Goal: Task Accomplishment & Management: Use online tool/utility

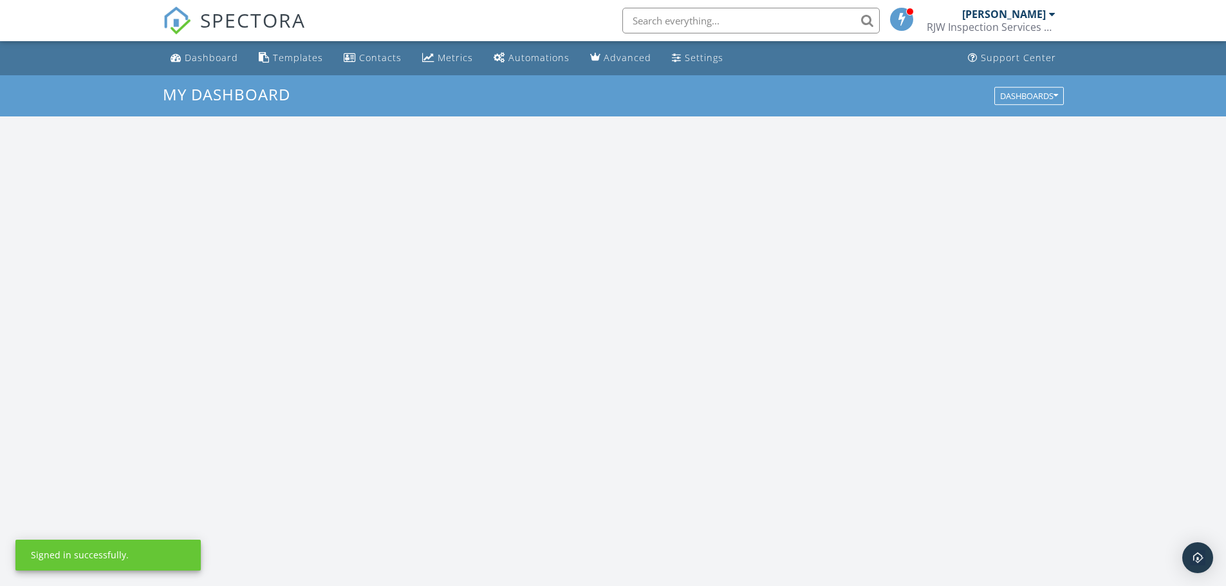
scroll to position [1192, 1246]
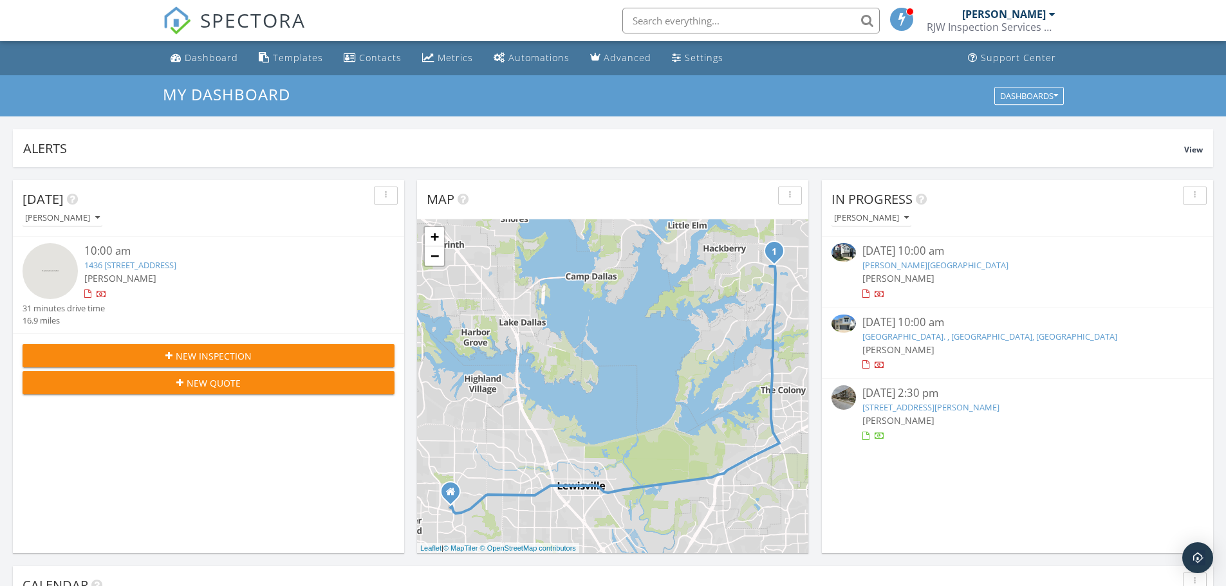
click at [865, 362] on div at bounding box center [866, 365] width 7 height 8
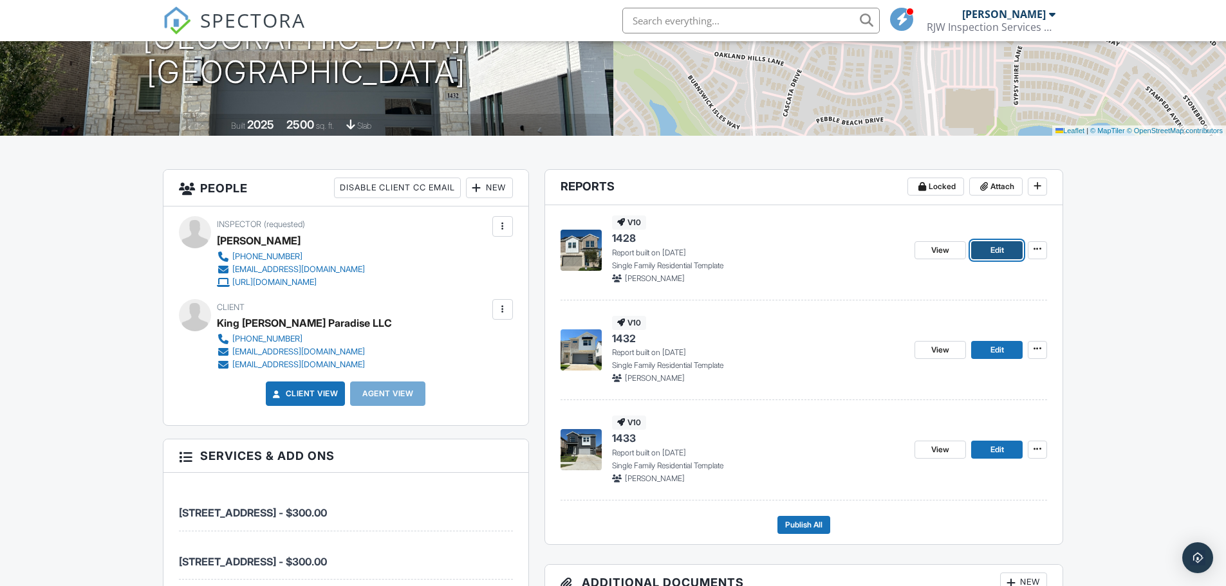
click at [991, 252] on span "Edit" at bounding box center [998, 250] width 14 height 13
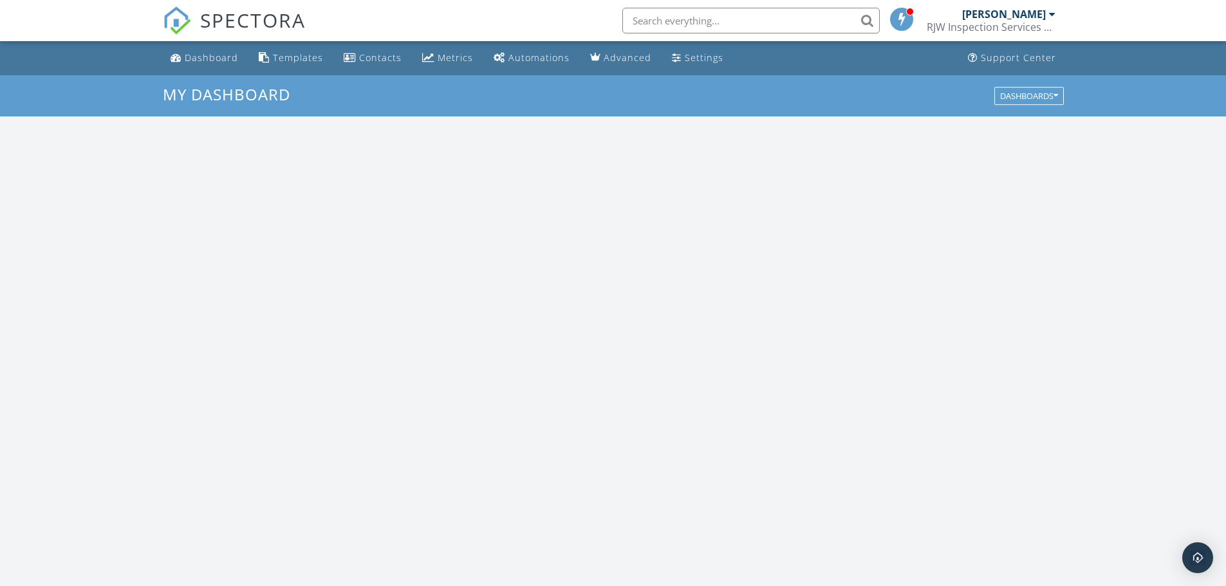
scroll to position [1192, 1246]
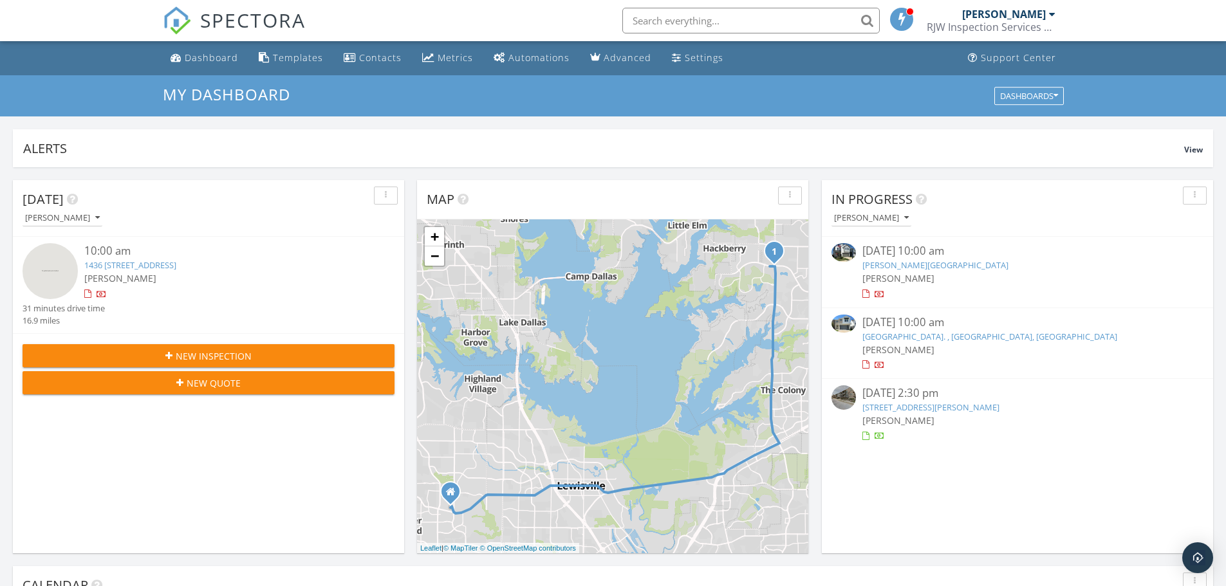
click at [866, 294] on div at bounding box center [866, 294] width 7 height 8
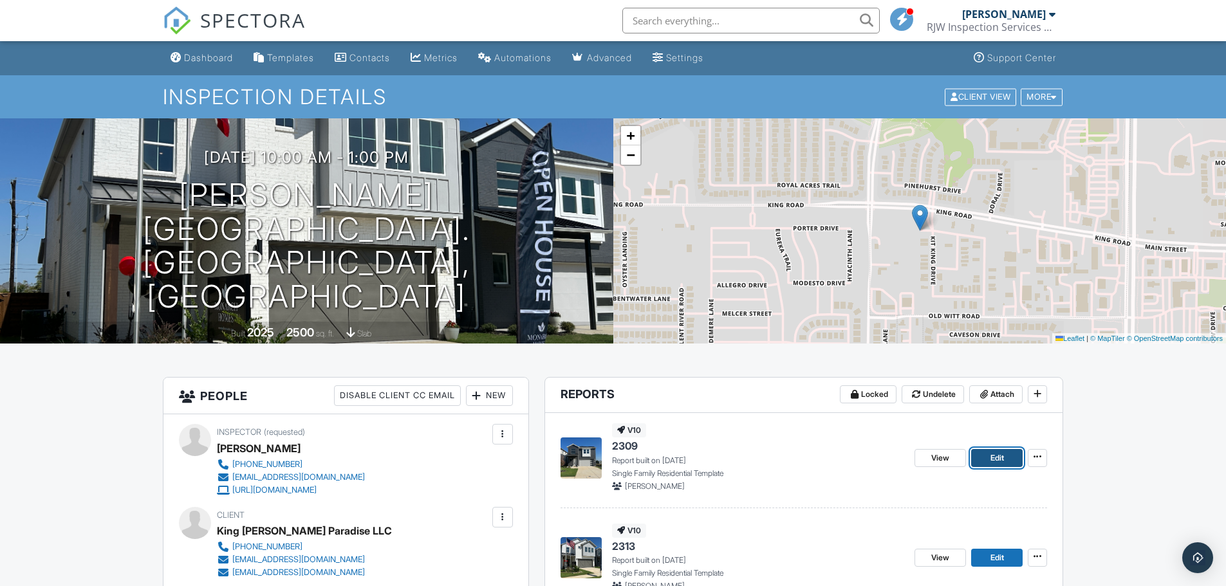
click at [986, 460] on link "Edit" at bounding box center [996, 458] width 51 height 18
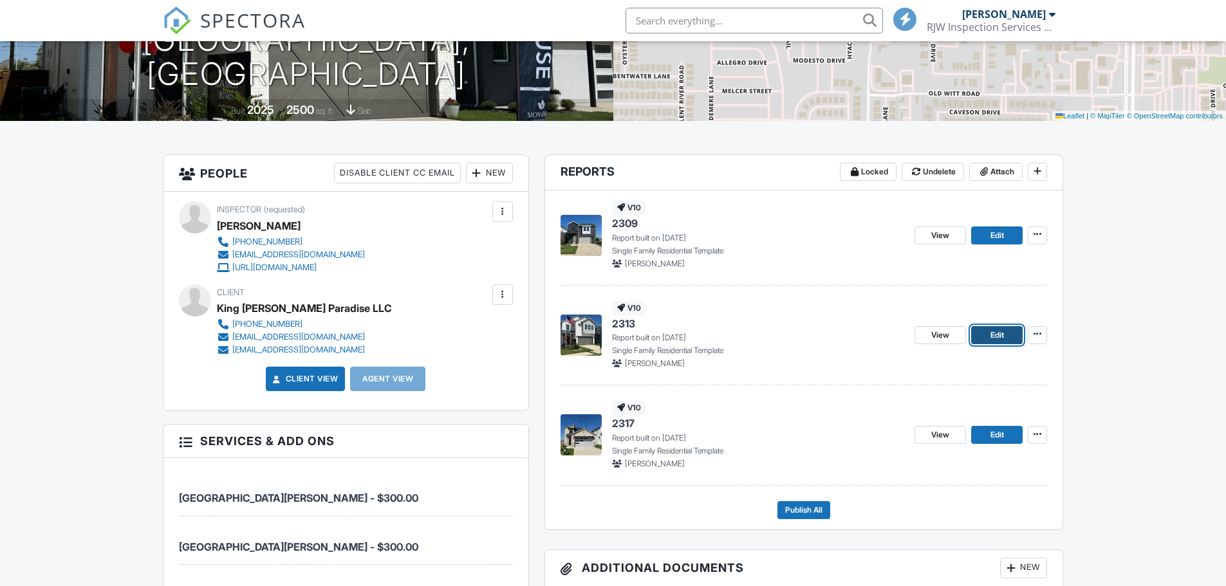
click at [998, 341] on span "Edit" at bounding box center [998, 335] width 14 height 13
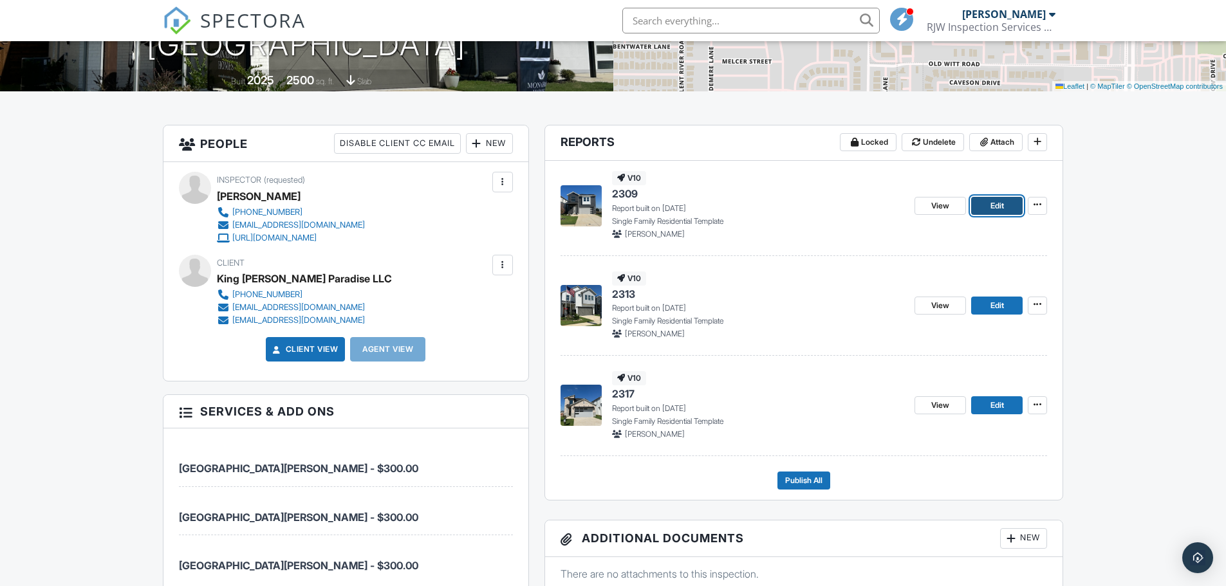
click at [996, 207] on span "Edit" at bounding box center [998, 206] width 14 height 13
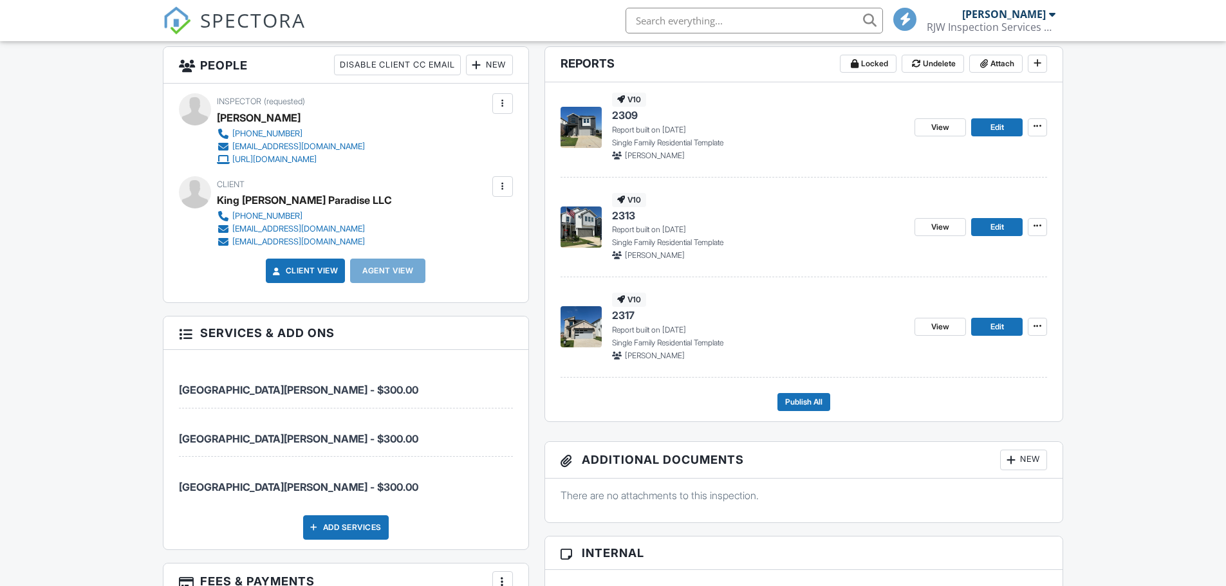
scroll to position [331, 0]
click at [995, 325] on span "Edit" at bounding box center [998, 327] width 14 height 13
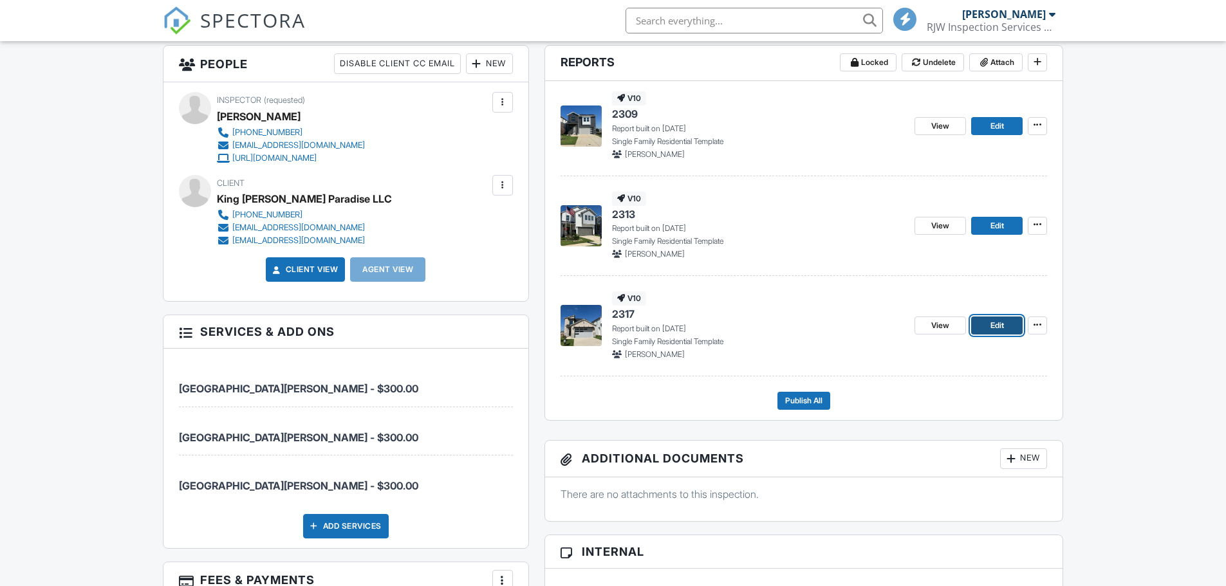
click at [991, 322] on span "Edit" at bounding box center [998, 325] width 14 height 13
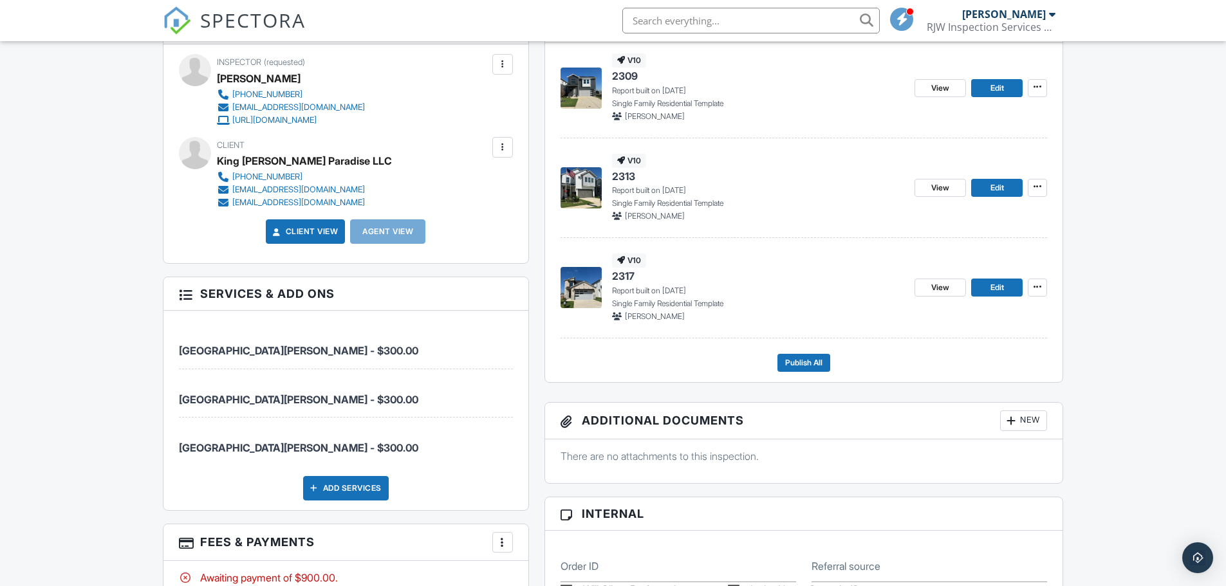
scroll to position [317, 0]
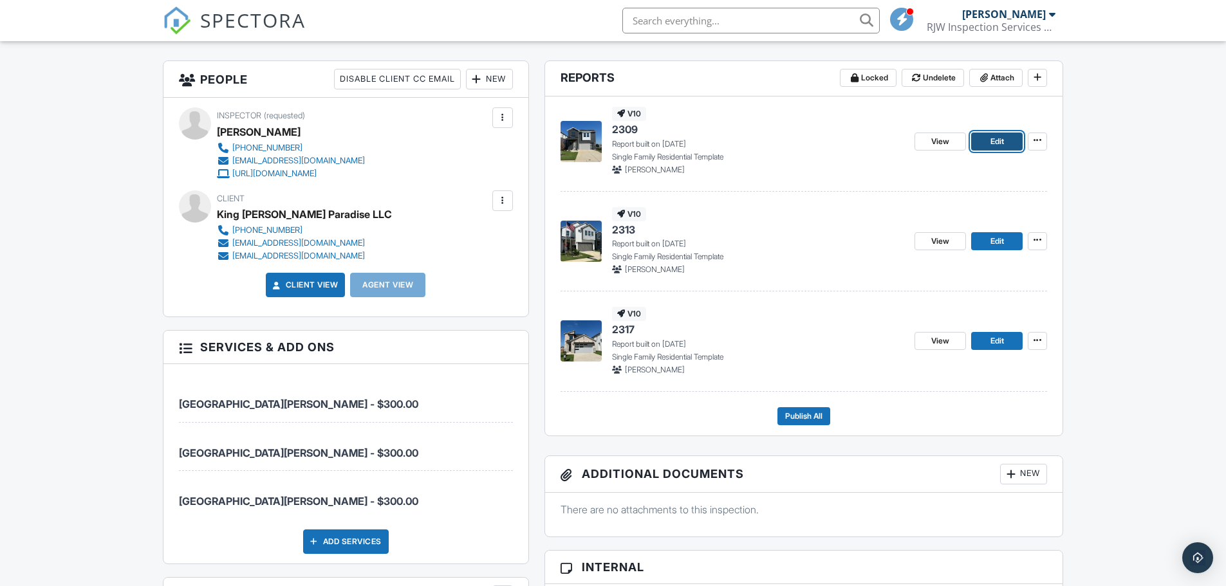
click at [993, 140] on span "Edit" at bounding box center [998, 141] width 14 height 13
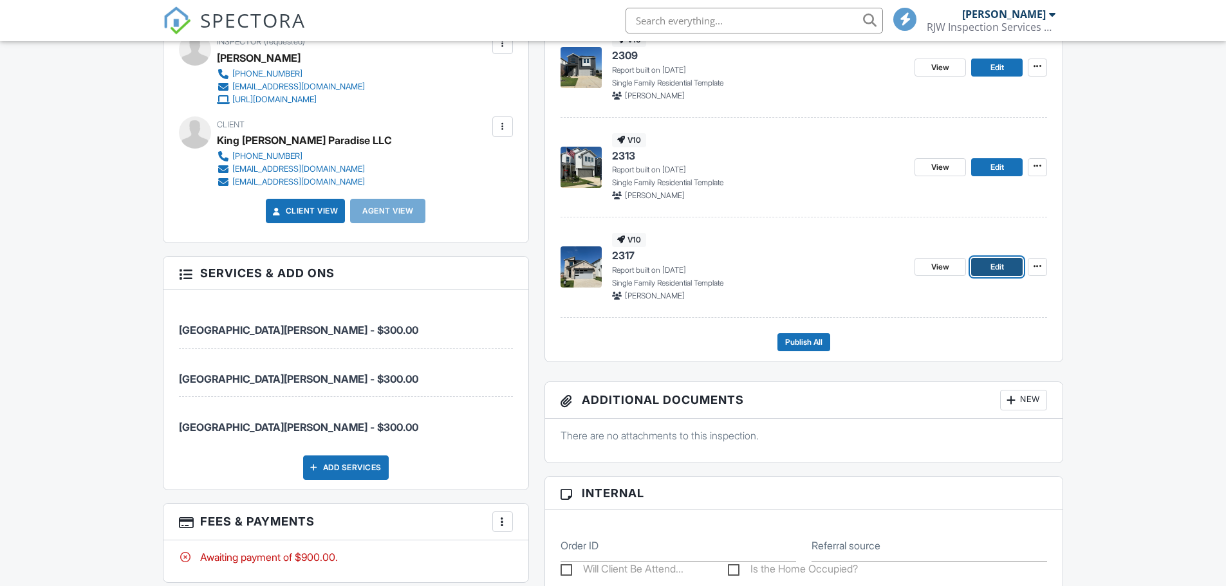
click at [1007, 265] on link "Edit" at bounding box center [996, 267] width 51 height 18
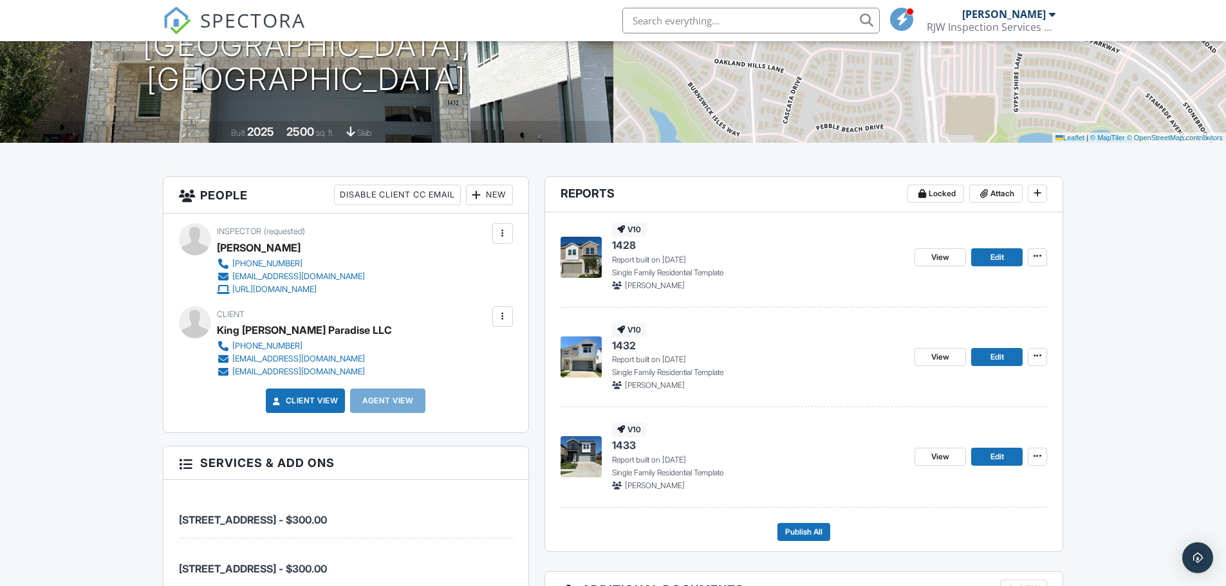
scroll to position [229, 0]
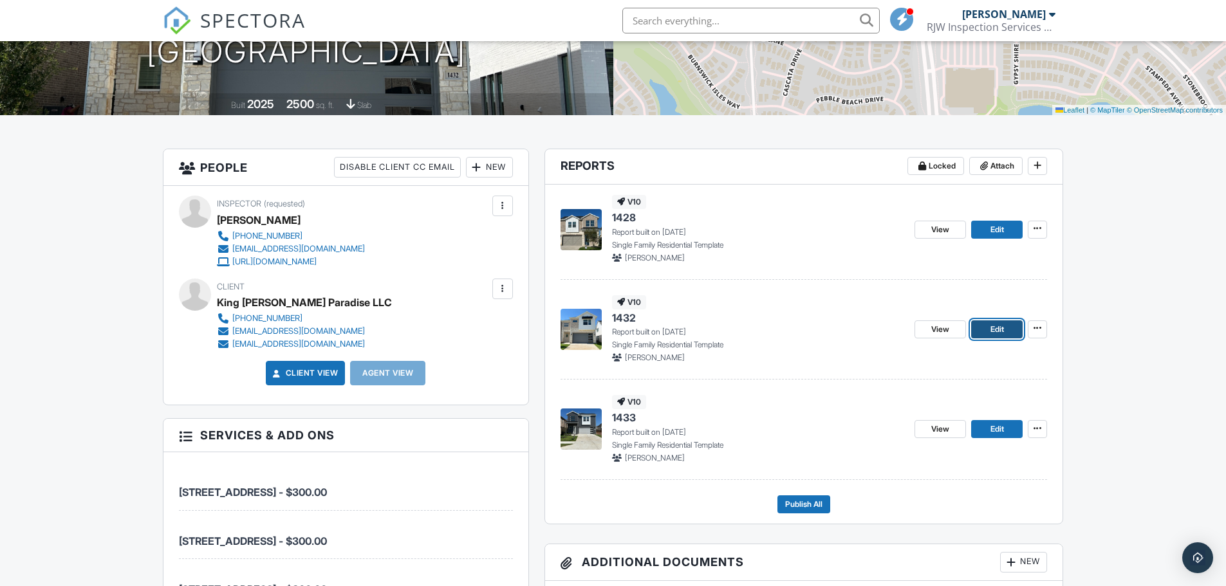
click at [996, 326] on span "Edit" at bounding box center [998, 329] width 14 height 13
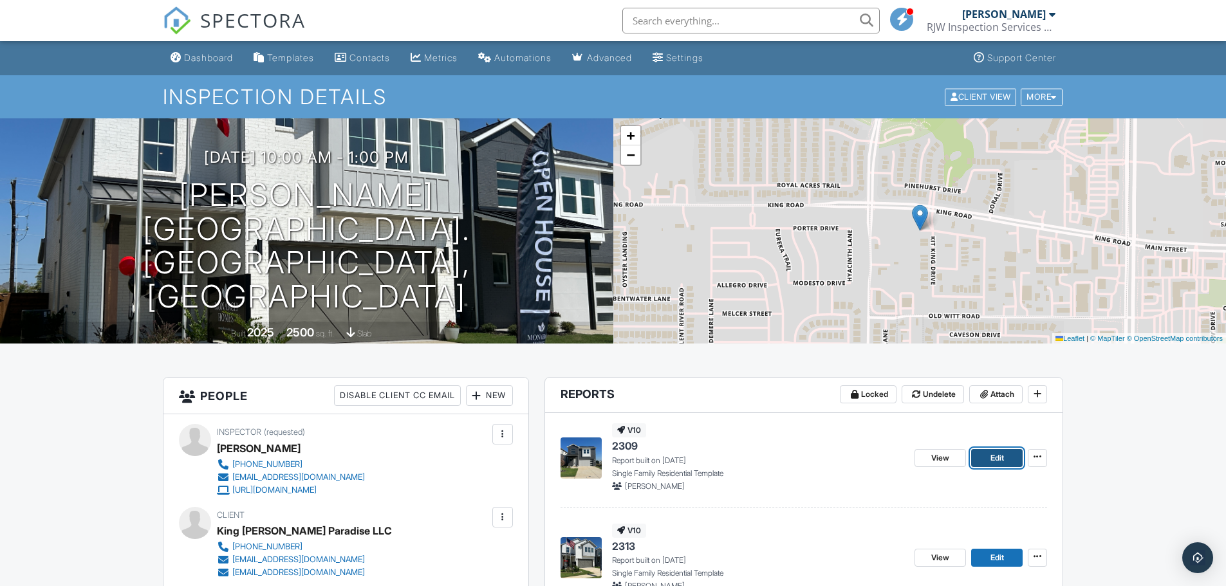
click at [1005, 453] on link "Edit" at bounding box center [996, 458] width 51 height 18
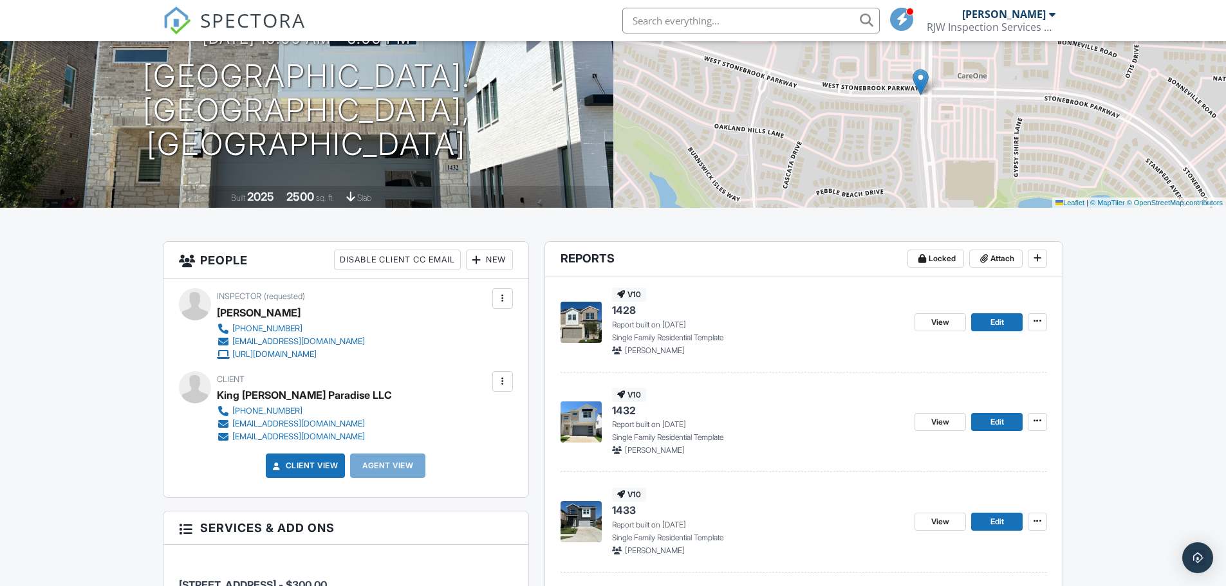
scroll to position [159, 0]
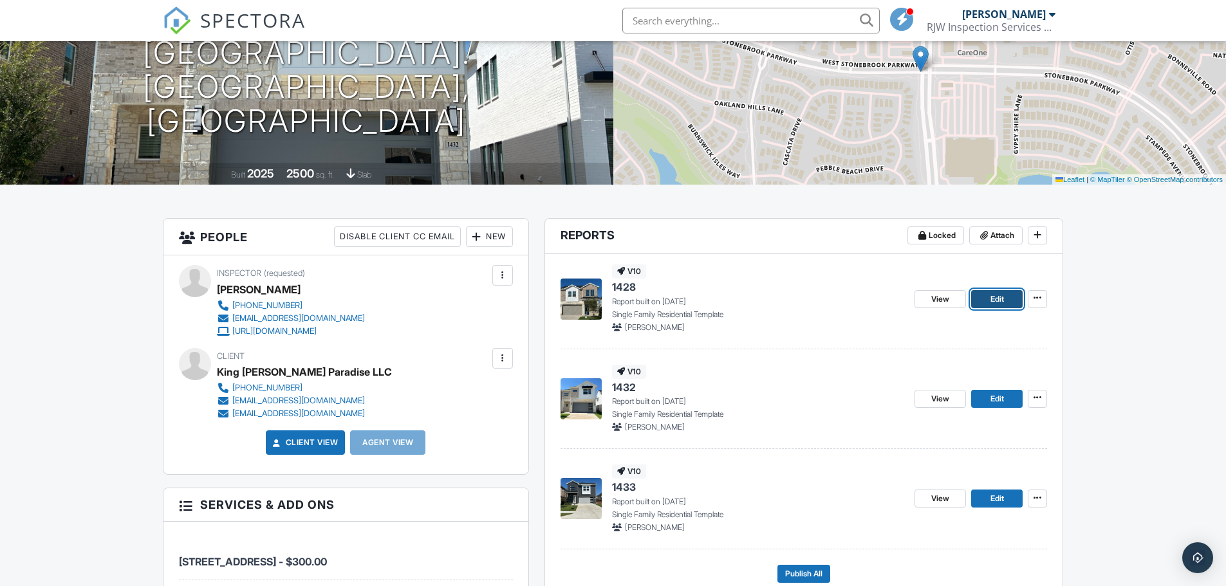
click at [1005, 295] on link "Edit" at bounding box center [996, 299] width 51 height 18
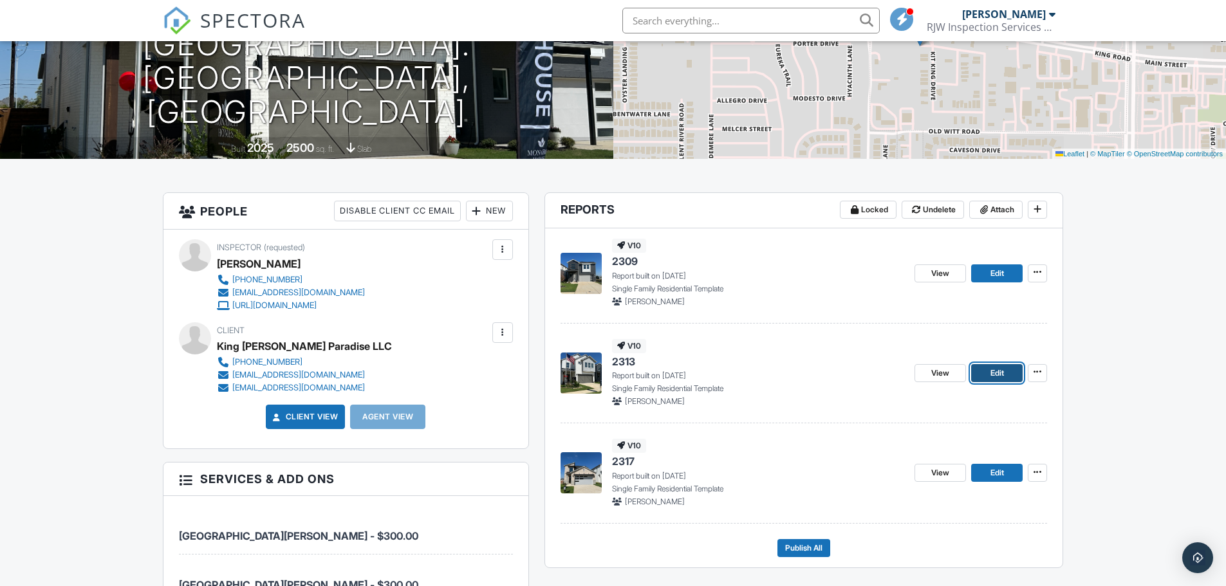
click at [989, 369] on link "Edit" at bounding box center [996, 373] width 51 height 18
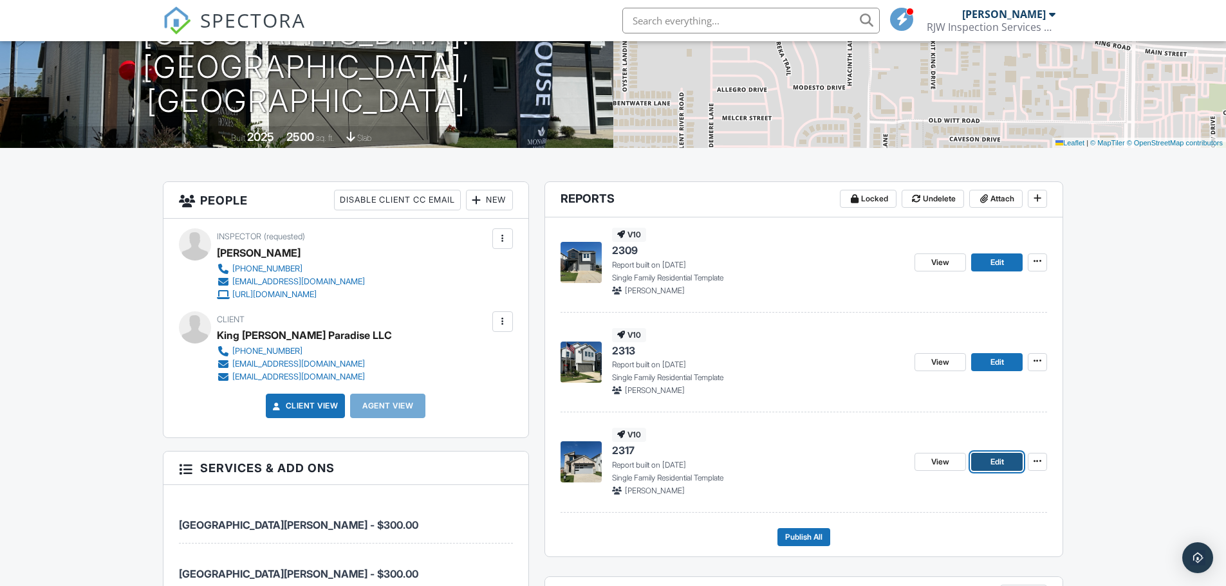
click at [1005, 463] on link "Edit" at bounding box center [996, 462] width 51 height 18
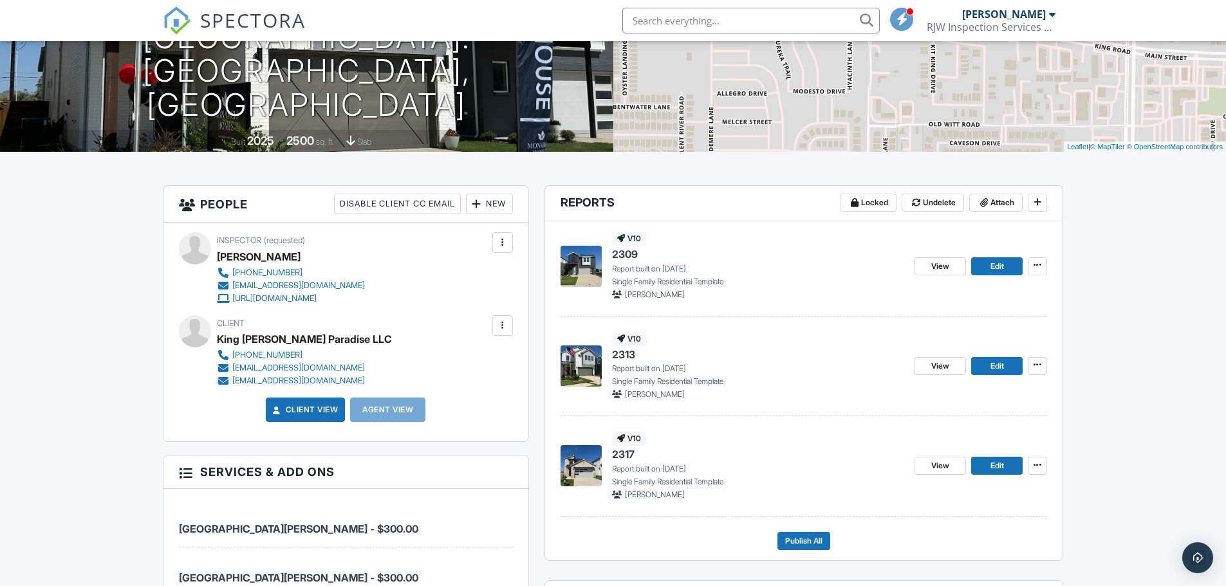
scroll to position [286, 0]
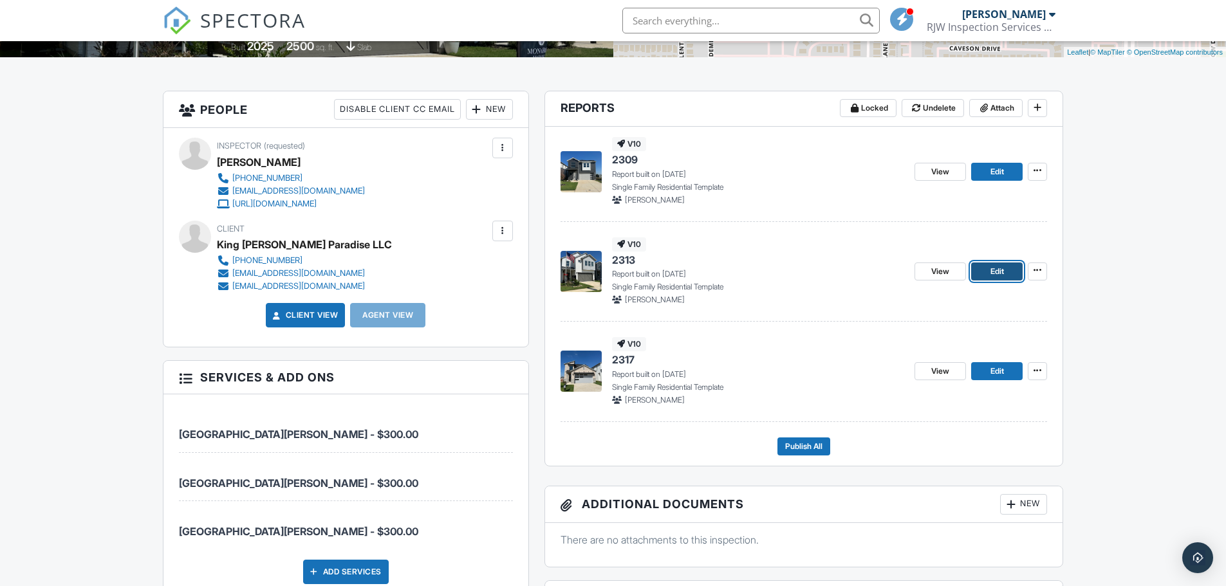
click at [995, 270] on span "Edit" at bounding box center [998, 271] width 14 height 13
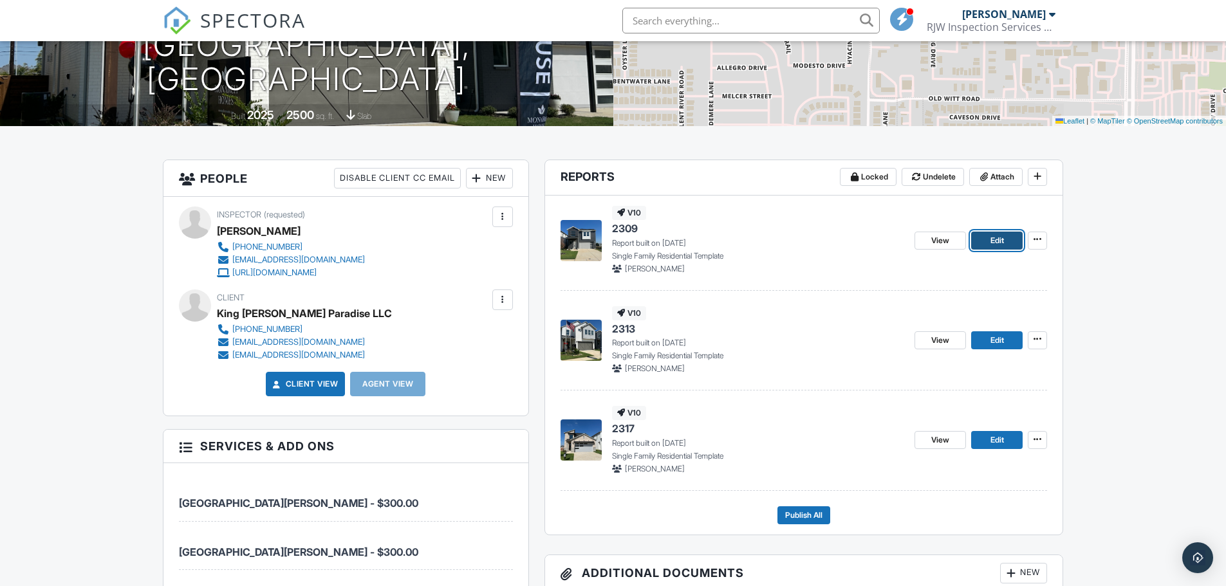
click at [991, 244] on span "Edit" at bounding box center [998, 240] width 14 height 13
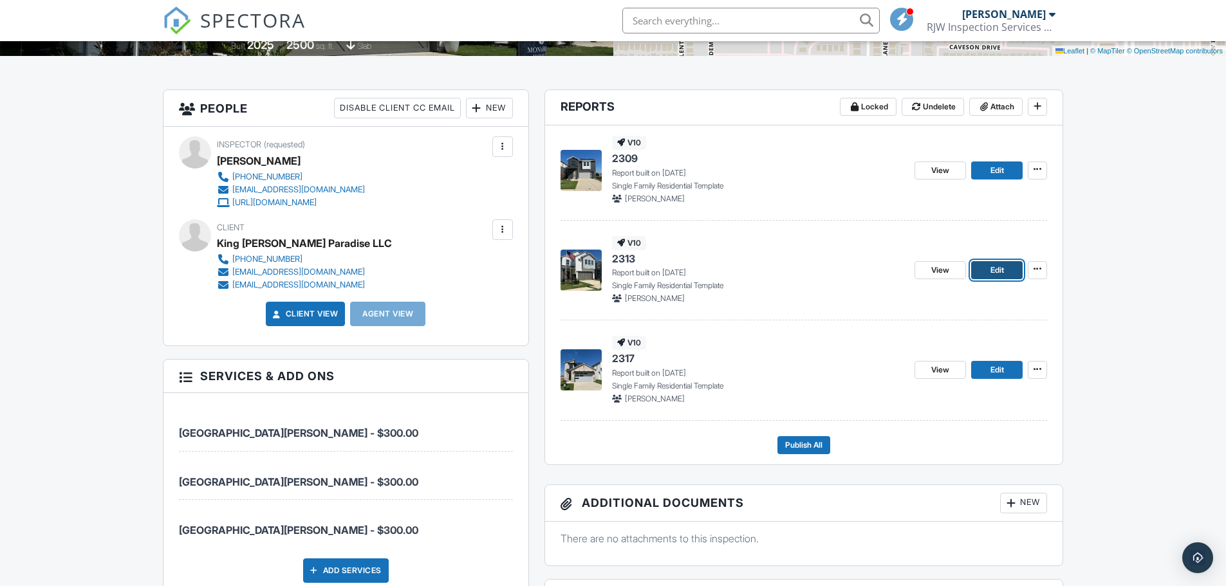
click at [996, 274] on span "Edit" at bounding box center [998, 270] width 14 height 13
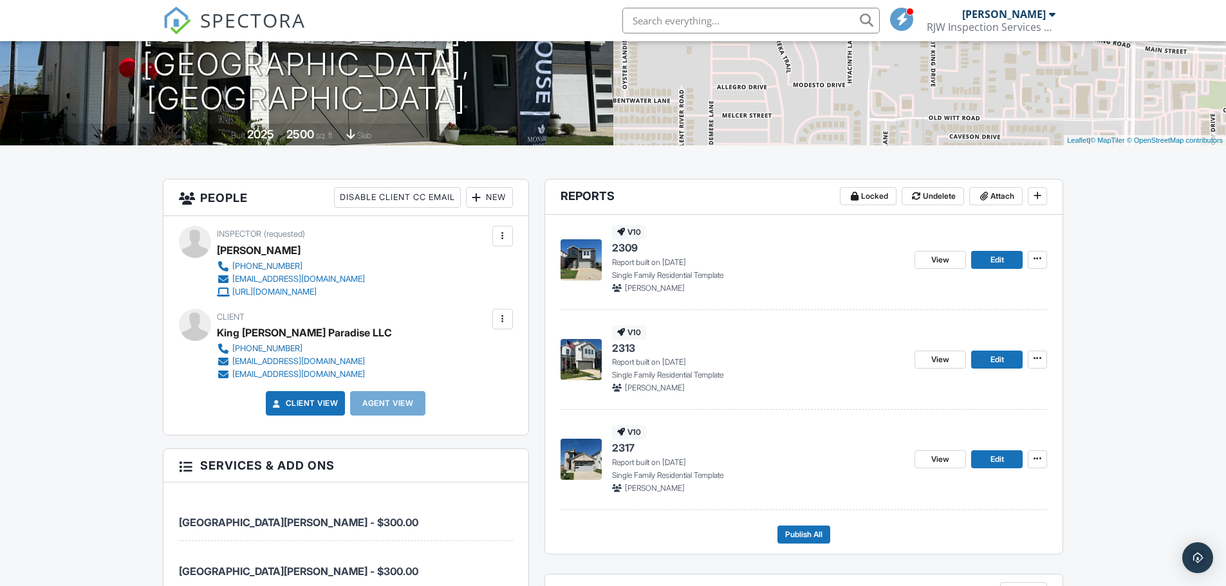
scroll to position [226, 0]
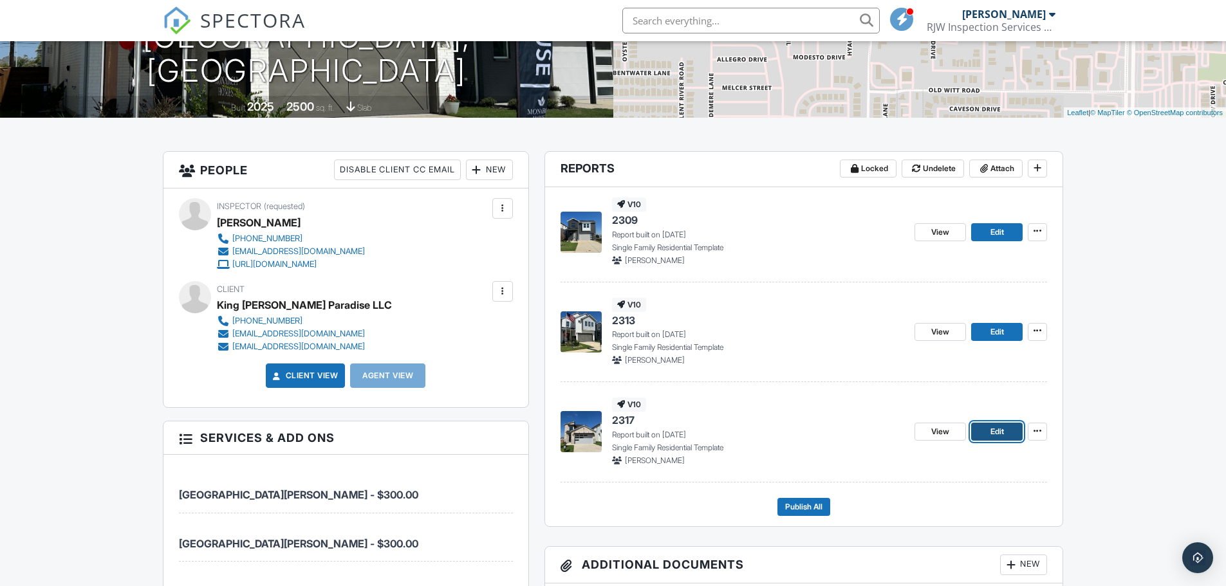
click at [992, 426] on span "Edit" at bounding box center [998, 431] width 14 height 13
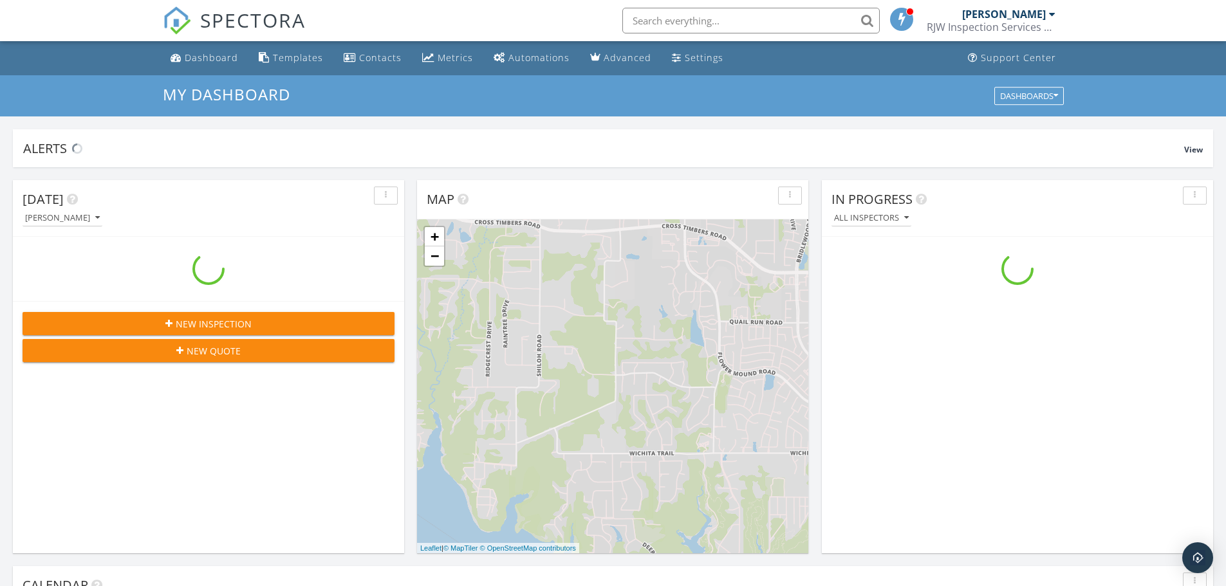
scroll to position [1192, 1246]
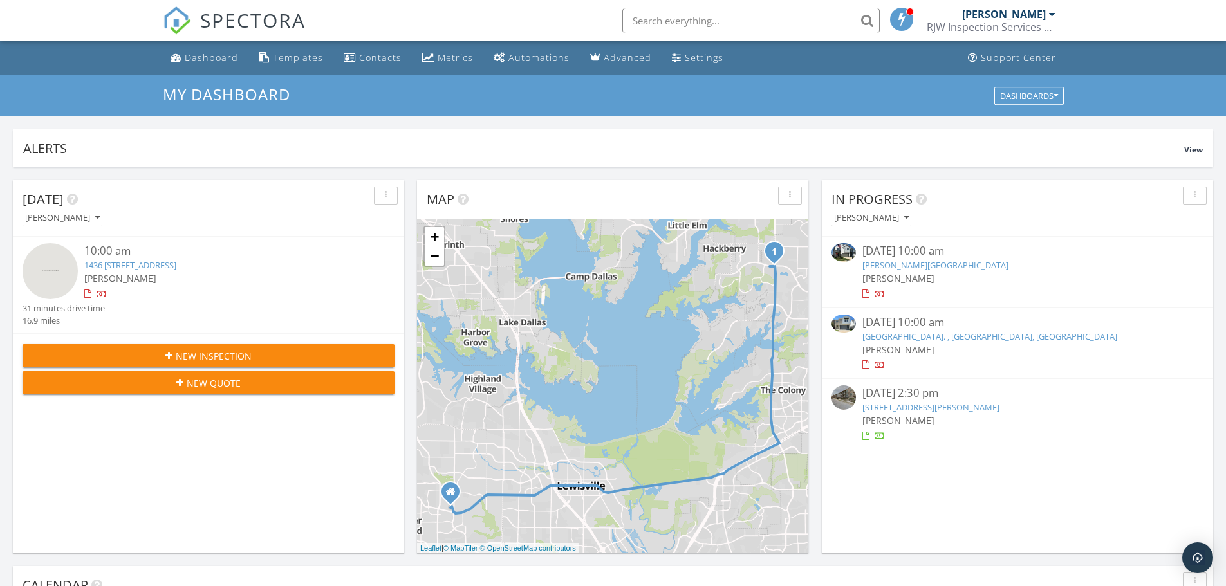
click at [865, 434] on div at bounding box center [866, 437] width 7 height 8
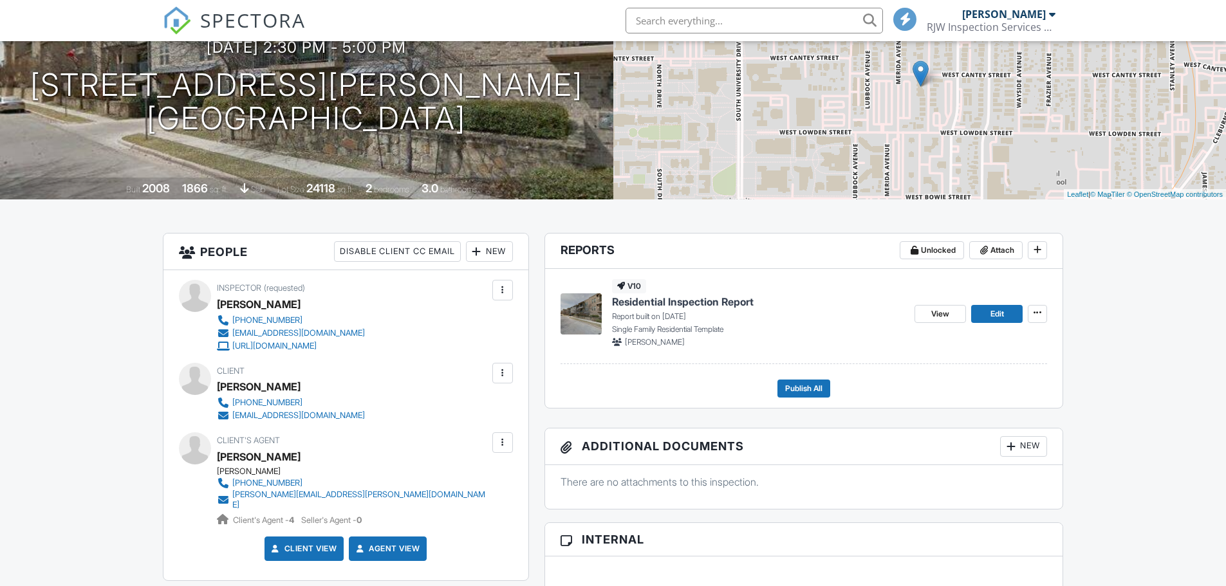
scroll to position [169, 0]
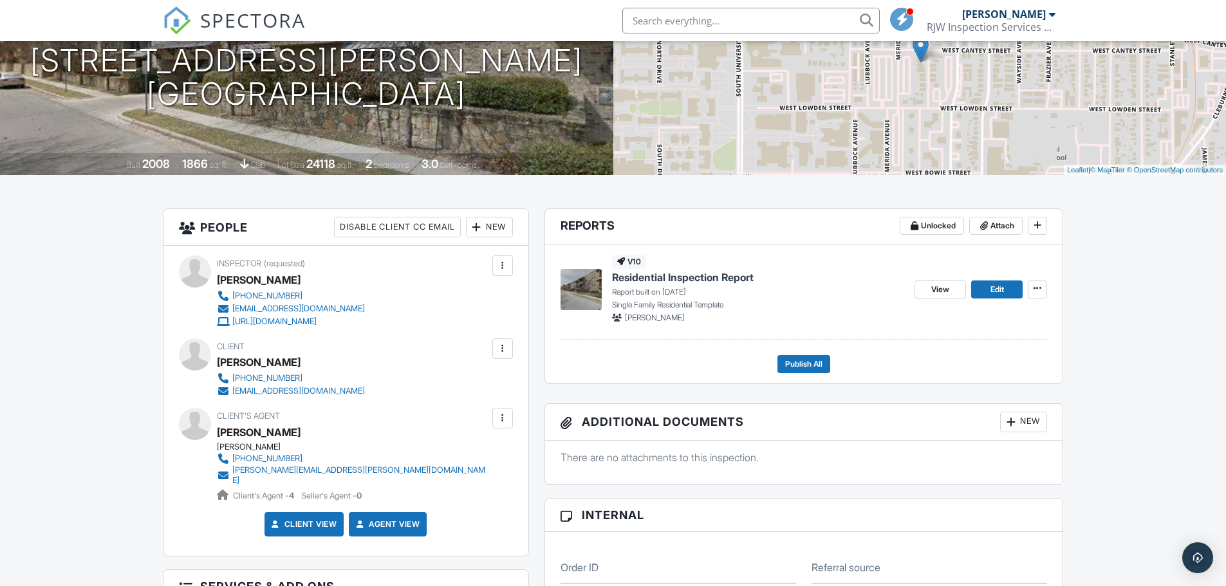
click at [726, 278] on span "Residential Inspection Report" at bounding box center [683, 277] width 142 height 14
